Goal: Find specific page/section

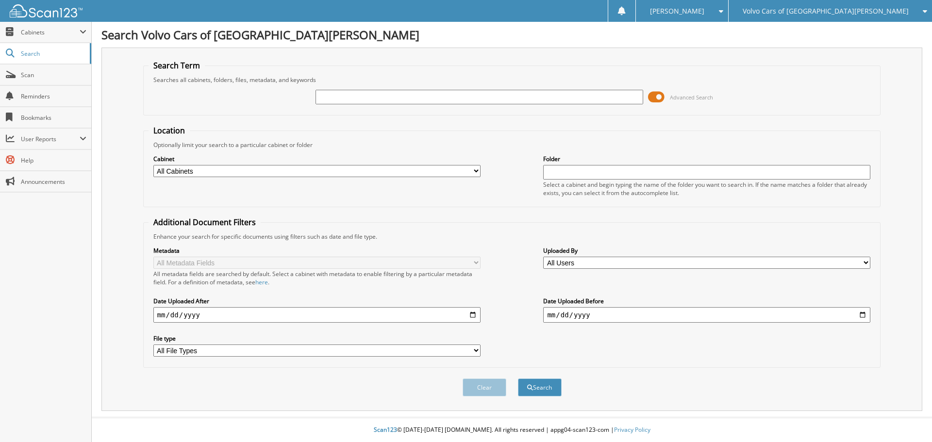
click at [858, 8] on span "Volvo Cars of [GEOGRAPHIC_DATA][PERSON_NAME]" at bounding box center [826, 11] width 166 height 6
click at [851, 29] on link "[PERSON_NAME] Nissan" at bounding box center [830, 30] width 203 height 17
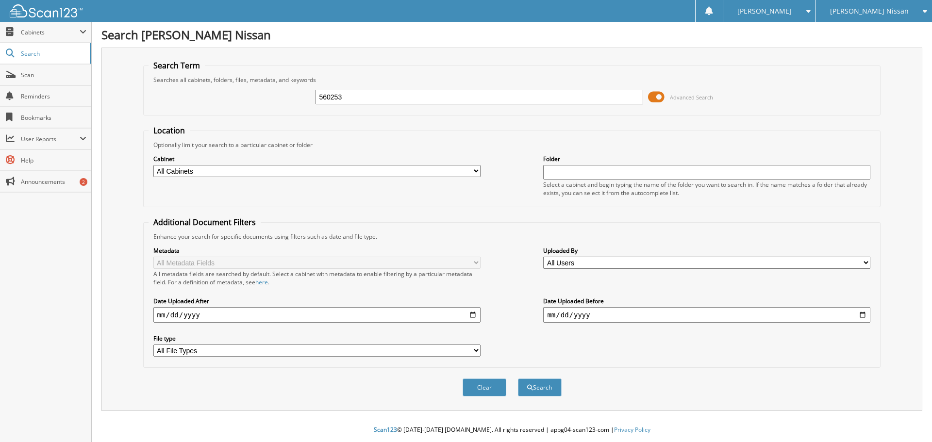
type input "560253"
click at [518, 379] on button "Search" at bounding box center [540, 388] width 44 height 18
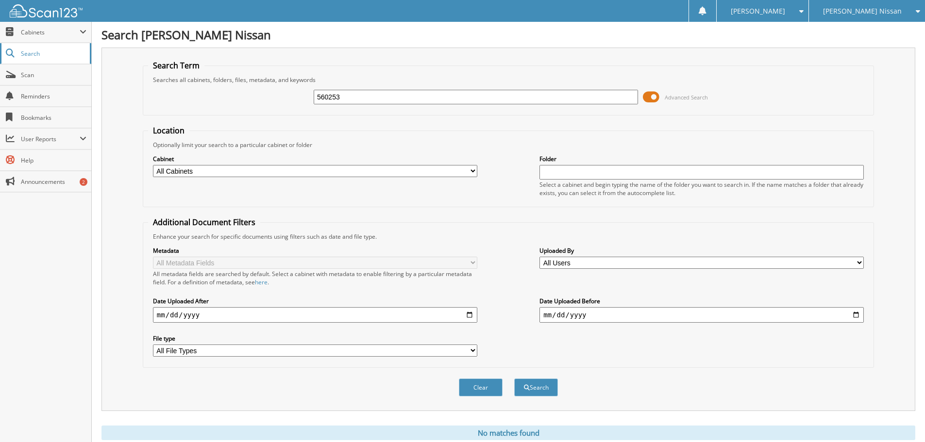
click at [35, 45] on link "Search" at bounding box center [45, 53] width 91 height 21
